Goal: Task Accomplishment & Management: Use online tool/utility

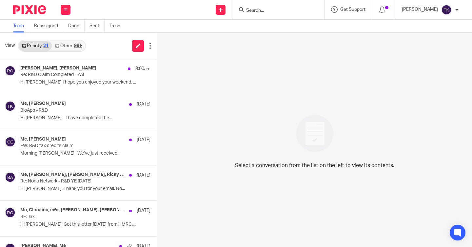
click at [77, 44] on div "99+" at bounding box center [78, 46] width 8 height 5
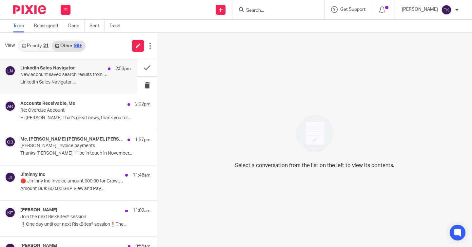
click at [96, 79] on div "LinkedIn Sales Navigator 2:53pm New account saved search results from Sales Nav…" at bounding box center [75, 77] width 110 height 22
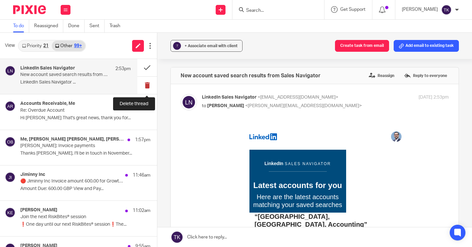
click at [147, 85] on button at bounding box center [147, 85] width 20 height 17
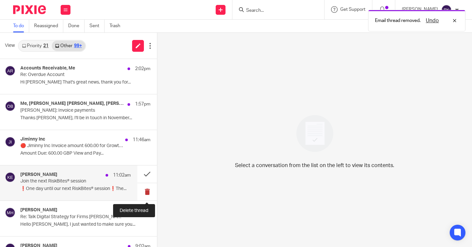
click at [150, 196] on button at bounding box center [147, 191] width 20 height 17
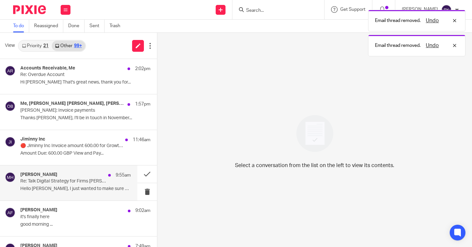
click at [96, 186] on p "Hello Tehsin, I just wanted to make sure you..." at bounding box center [75, 189] width 110 height 6
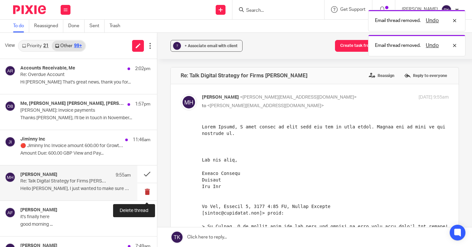
click at [148, 193] on button at bounding box center [147, 191] width 20 height 17
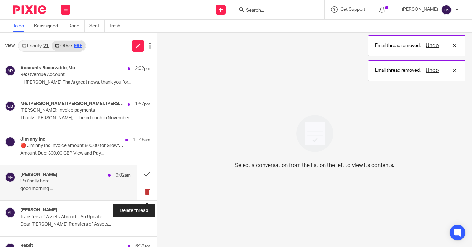
click at [147, 190] on button at bounding box center [147, 191] width 20 height 17
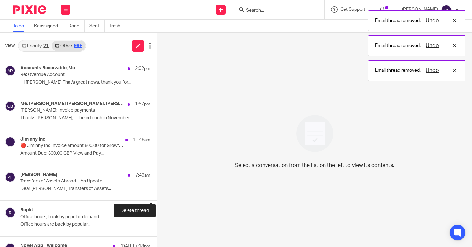
click at [157, 190] on button at bounding box center [159, 191] width 5 height 17
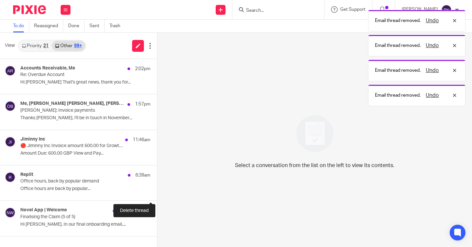
click at [157, 190] on button at bounding box center [159, 191] width 5 height 17
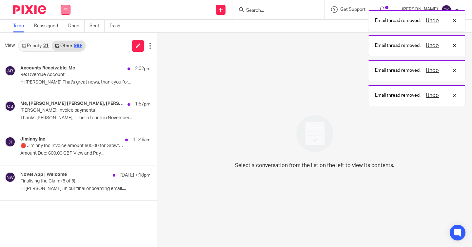
click at [67, 8] on icon at bounding box center [66, 10] width 4 height 4
click at [64, 29] on link "Work" at bounding box center [59, 30] width 10 height 5
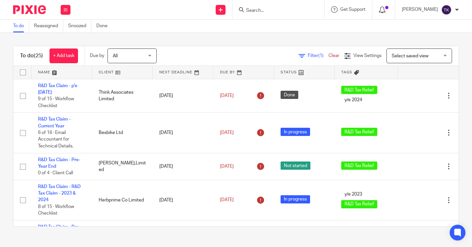
click at [385, 12] on icon at bounding box center [382, 10] width 7 height 7
